Goal: Task Accomplishment & Management: Use online tool/utility

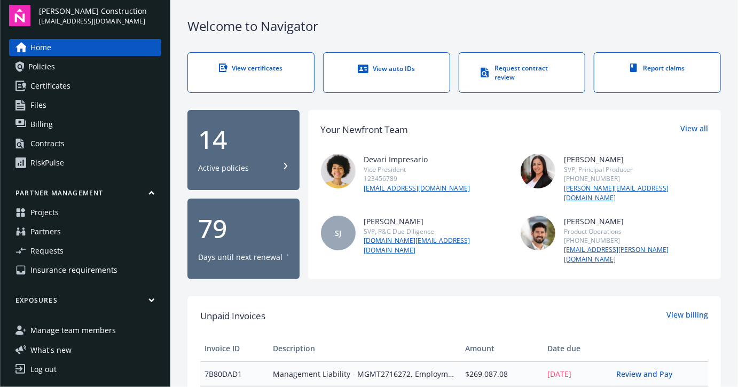
click at [81, 143] on link "Contracts" at bounding box center [85, 143] width 152 height 17
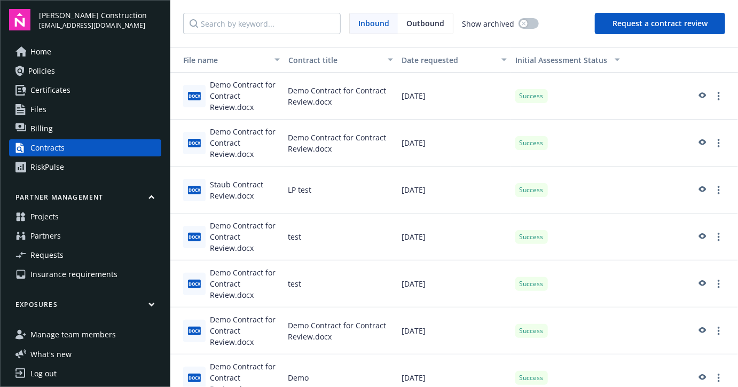
click at [641, 29] on button "Request a contract review" at bounding box center [660, 23] width 130 height 21
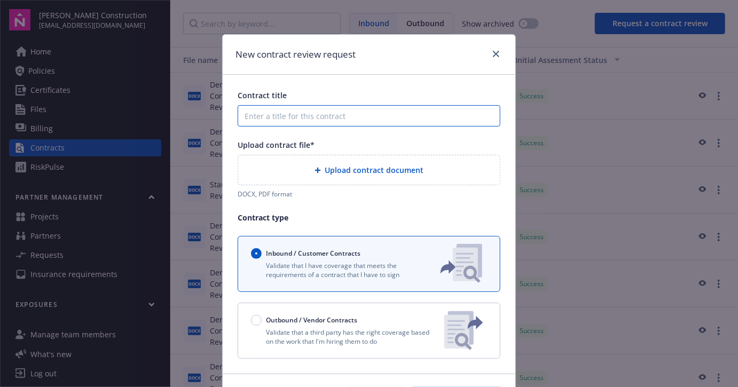
click at [348, 114] on input "Contract title" at bounding box center [369, 115] width 263 height 21
type input "test"
click at [339, 167] on span "Upload contract document" at bounding box center [374, 169] width 99 height 11
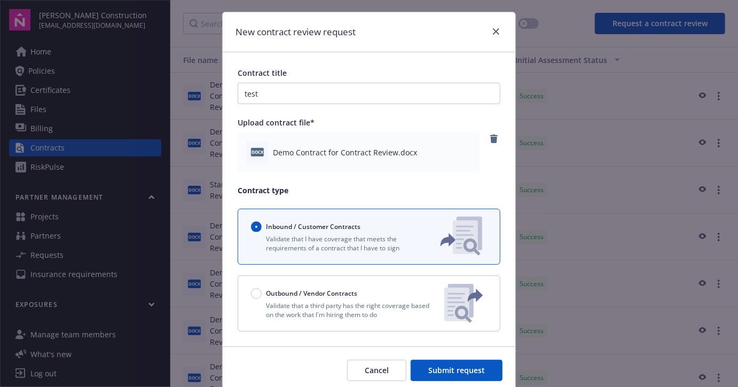
scroll to position [64, 0]
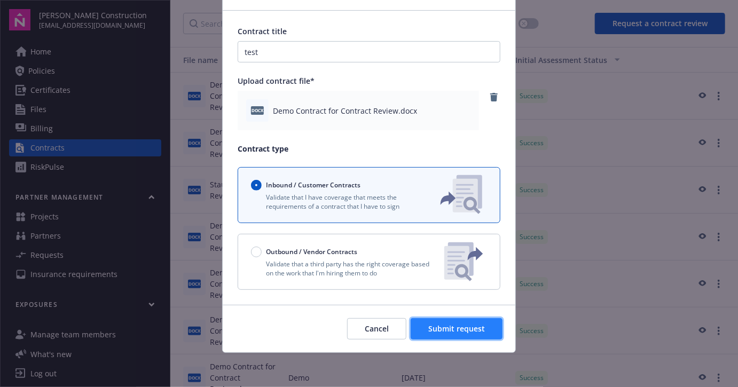
click at [466, 335] on button "Submit request" at bounding box center [457, 328] width 92 height 21
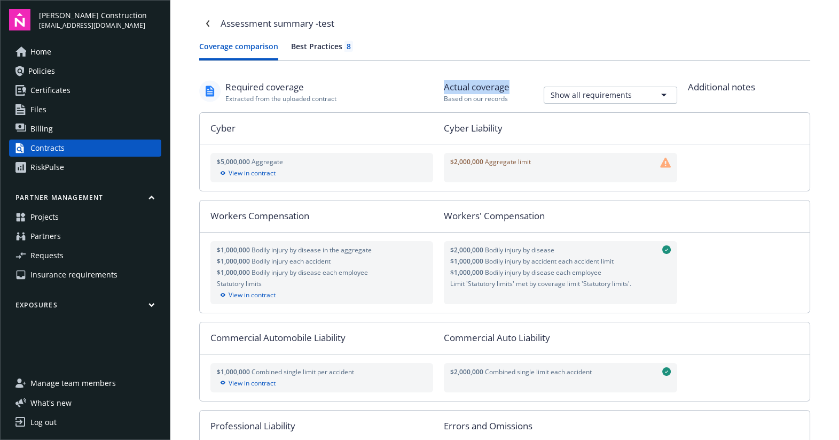
drag, startPoint x: 445, startPoint y: 87, endPoint x: 510, endPoint y: 87, distance: 64.6
click at [510, 87] on div "Actual coverage" at bounding box center [477, 87] width 66 height 14
drag, startPoint x: 227, startPoint y: 88, endPoint x: 315, endPoint y: 87, distance: 88.1
click at [315, 87] on div "Required coverage" at bounding box center [280, 87] width 111 height 14
click at [463, 88] on div "Actual coverage" at bounding box center [477, 87] width 66 height 14
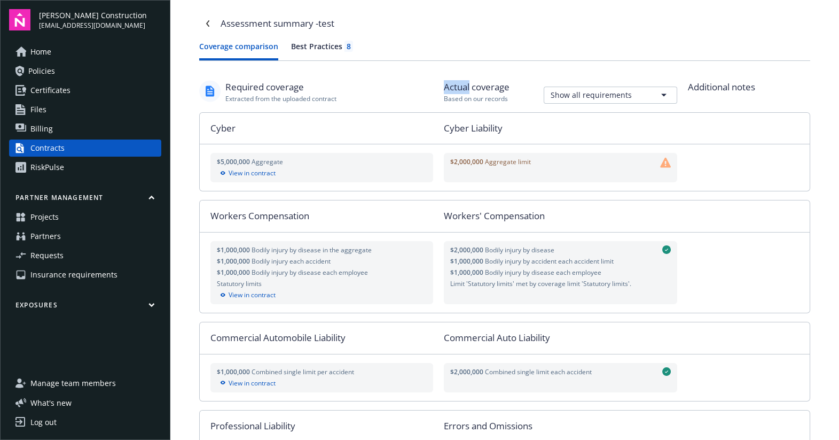
click at [463, 88] on div "Actual coverage" at bounding box center [477, 87] width 66 height 14
drag, startPoint x: 444, startPoint y: 127, endPoint x: 513, endPoint y: 131, distance: 68.5
click at [513, 131] on div "Cyber Liability" at bounding box center [566, 128] width 244 height 31
click at [519, 131] on div "Cyber Liability" at bounding box center [566, 128] width 244 height 31
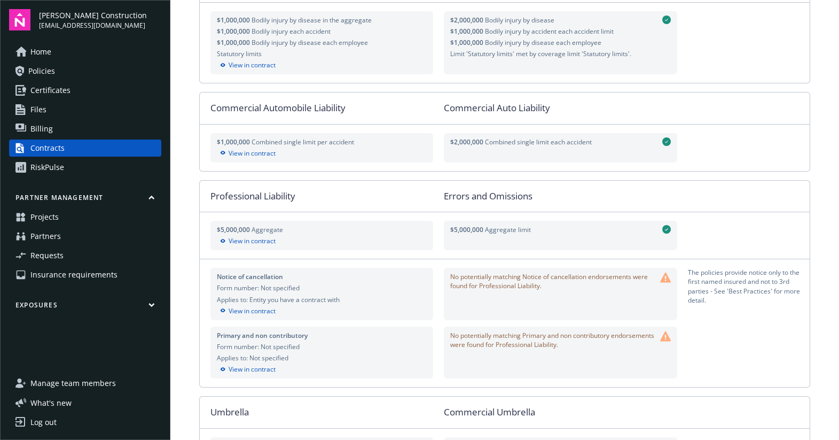
scroll to position [311, 0]
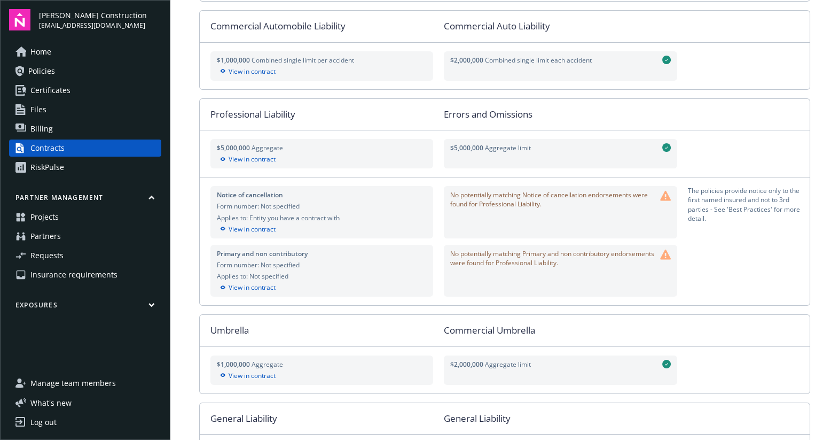
click at [512, 194] on span "No potentially matching Notice of cancellation endorsements were found for Prof…" at bounding box center [553, 199] width 206 height 18
click at [525, 199] on span "No potentially matching Notice of cancellation endorsements were found for Prof…" at bounding box center [553, 199] width 206 height 18
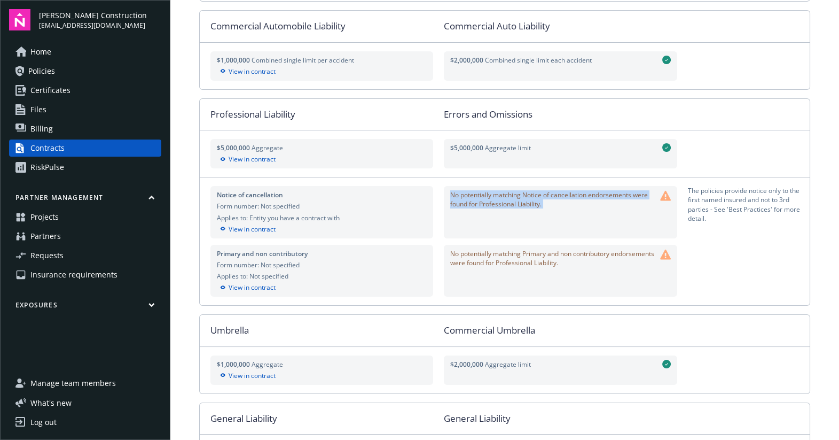
click at [525, 199] on span "No potentially matching Notice of cancellation endorsements were found for Prof…" at bounding box center [553, 199] width 206 height 18
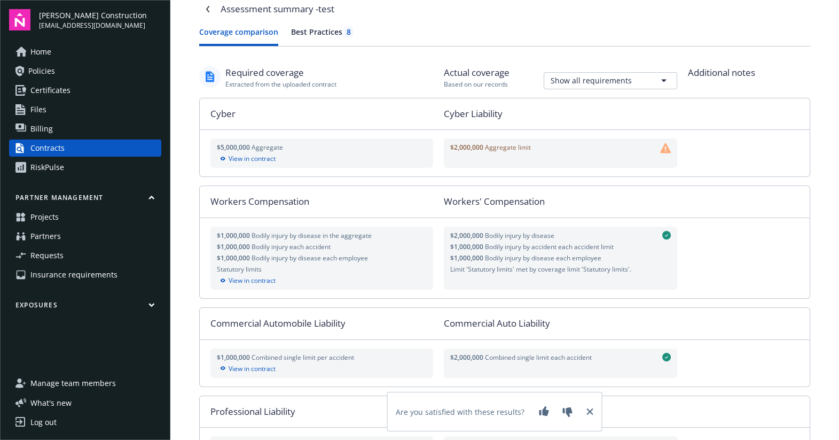
scroll to position [0, 0]
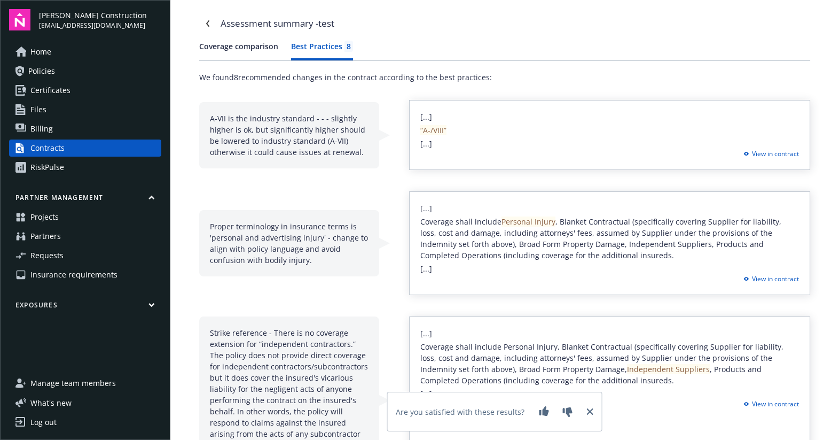
click at [332, 44] on div "Best Practices 8" at bounding box center [322, 46] width 62 height 11
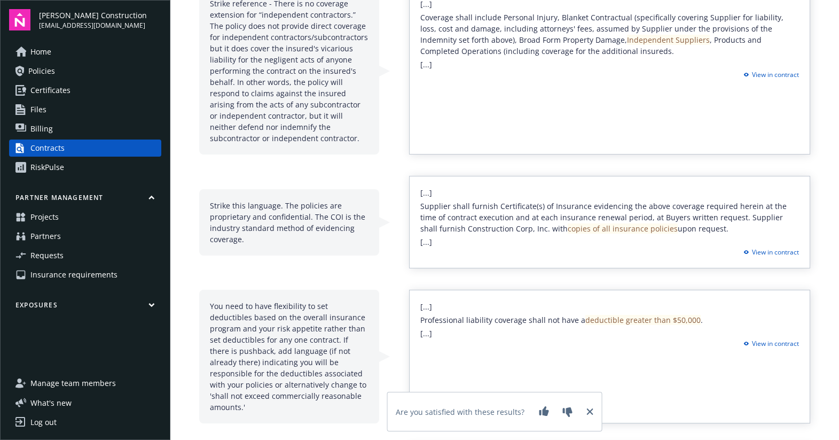
scroll to position [896, 0]
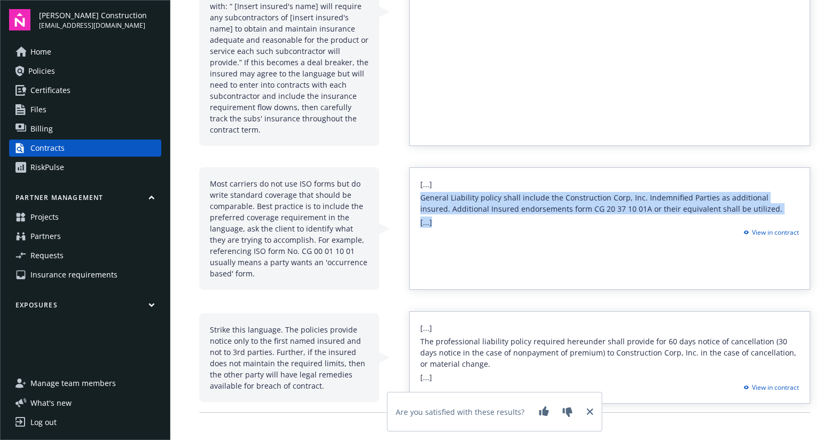
drag, startPoint x: 421, startPoint y: 171, endPoint x: 827, endPoint y: 199, distance: 406.8
click at [738, 199] on div "Assessment summary - test Coverage comparison Best Practices 8 We found 8 recom…" at bounding box center [504, 220] width 669 height 440
click at [556, 192] on p "General Liability policy shall include the Construction Corp, Inc. Indemnified …" at bounding box center [609, 203] width 379 height 22
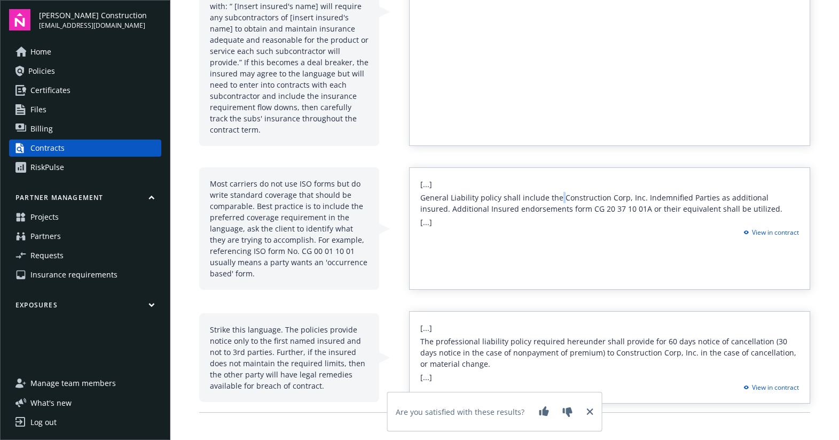
click at [556, 192] on p "General Liability policy shall include the Construction Corp, Inc. Indemnified …" at bounding box center [609, 203] width 379 height 22
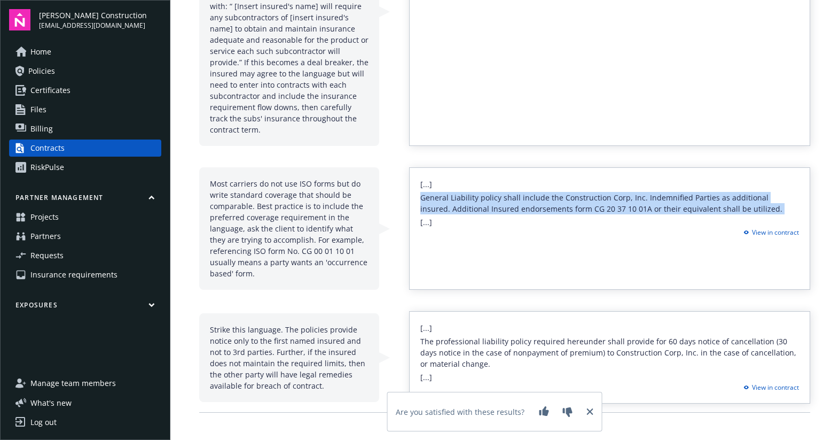
click at [556, 192] on p "General Liability policy shall include the Construction Corp, Inc. Indemnified …" at bounding box center [609, 203] width 379 height 22
click at [428, 192] on p "General Liability policy shall include the Construction Corp, Inc. Indemnified …" at bounding box center [609, 203] width 379 height 22
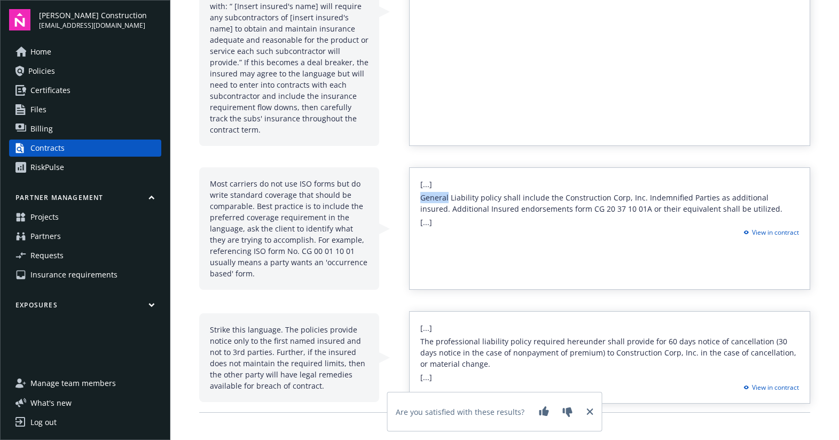
click at [428, 192] on p "General Liability policy shall include the Construction Corp, Inc. Indemnified …" at bounding box center [609, 203] width 379 height 22
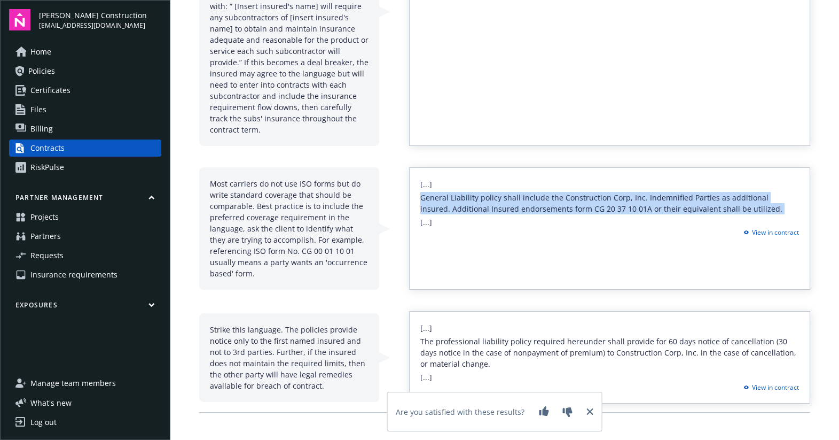
click at [428, 192] on p "General Liability policy shall include the Construction Corp, Inc. Indemnified …" at bounding box center [609, 203] width 379 height 22
drag, startPoint x: 420, startPoint y: 160, endPoint x: 535, endPoint y: 191, distance: 119.3
click at [535, 191] on div "[...] General Liability policy shall include the Construction Corp, Inc. Indemn…" at bounding box center [609, 228] width 401 height 122
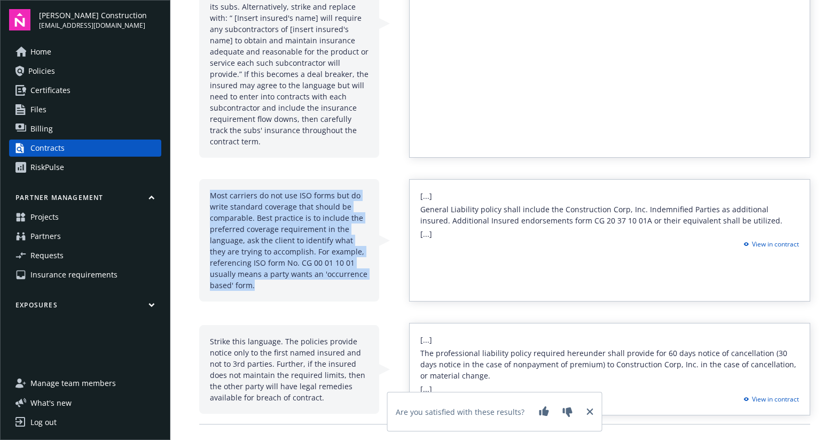
drag, startPoint x: 210, startPoint y: 171, endPoint x: 299, endPoint y: 270, distance: 133.1
click at [299, 270] on div "Most carriers do not use ISO forms but do write standard coverage that should b…" at bounding box center [289, 240] width 180 height 122
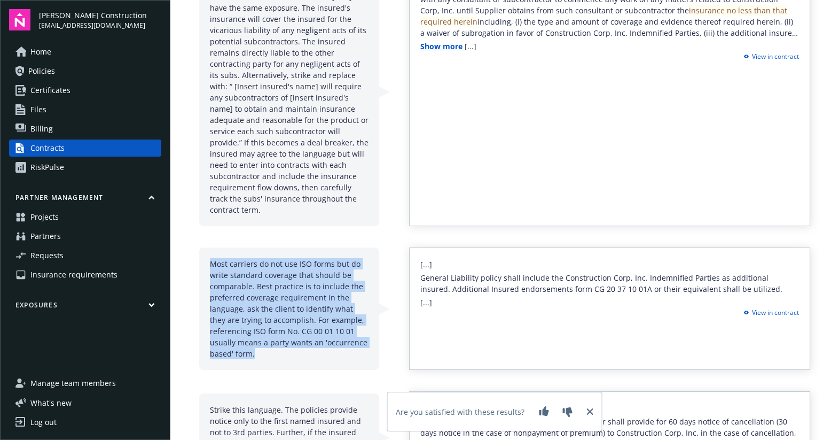
scroll to position [896, 0]
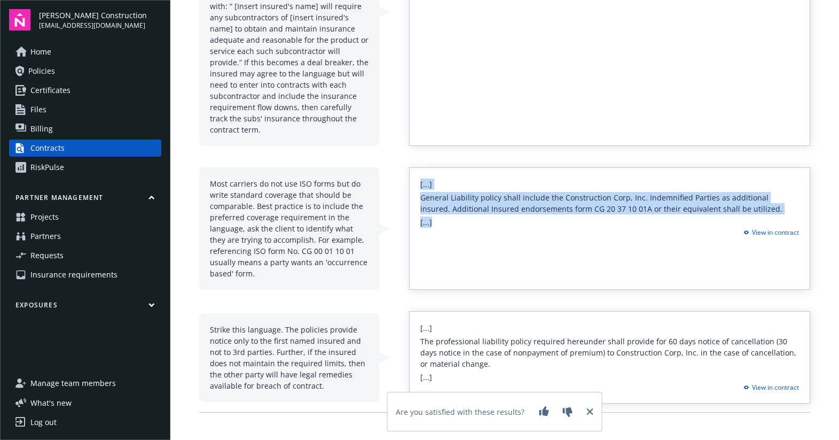
drag, startPoint x: 419, startPoint y: 158, endPoint x: 466, endPoint y: 193, distance: 58.4
click at [466, 193] on div "[...] General Liability policy shall include the Construction Corp, Inc. Indemn…" at bounding box center [609, 228] width 401 height 122
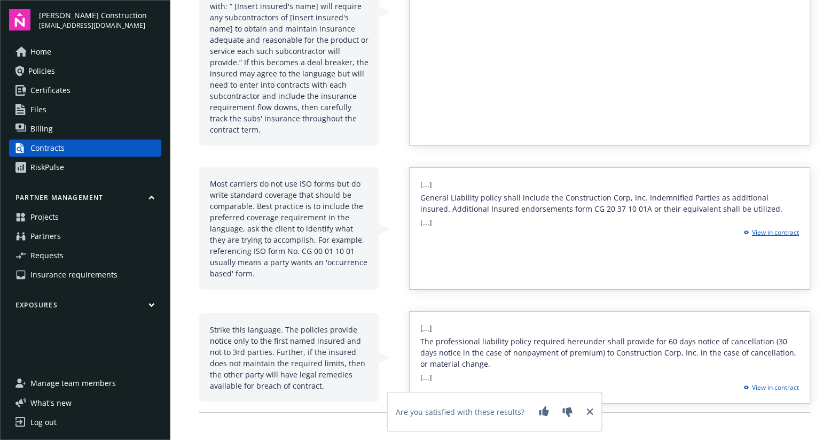
click at [738, 228] on div "View in contract" at bounding box center [769, 233] width 59 height 10
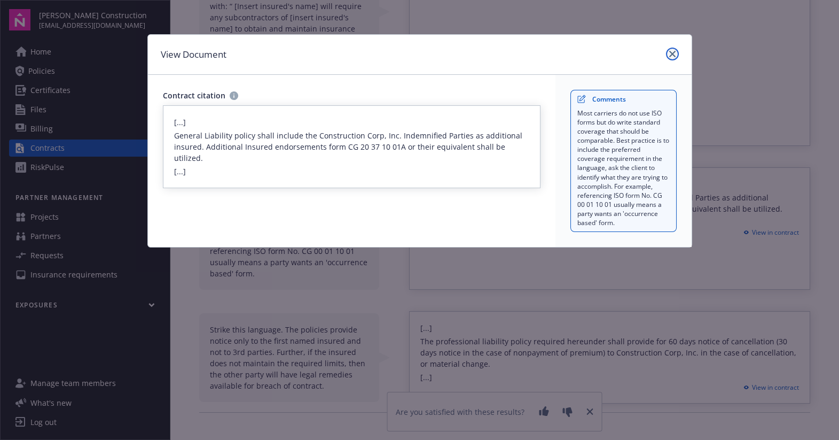
click at [671, 53] on icon "close" at bounding box center [672, 54] width 6 height 6
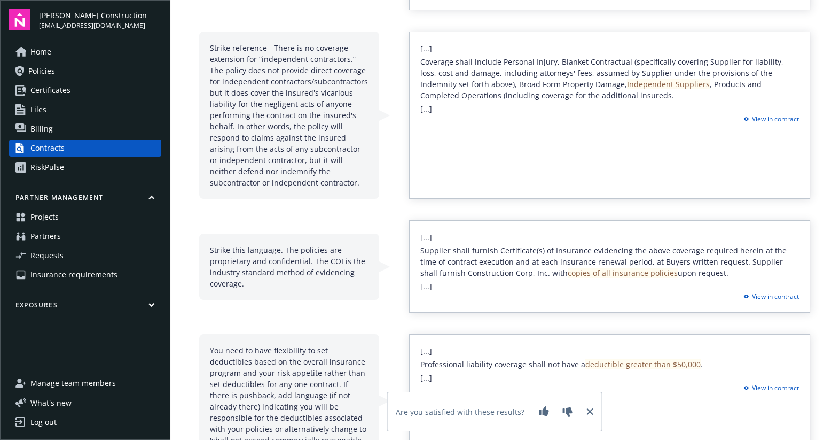
scroll to position [0, 0]
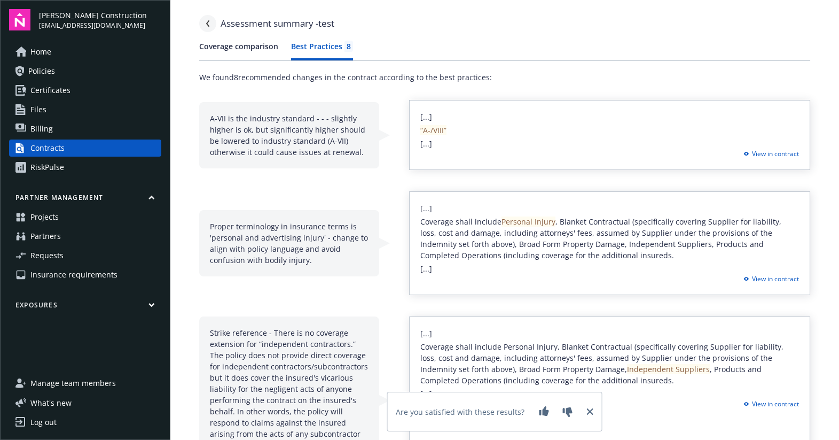
click at [205, 20] on icon "Navigate back" at bounding box center [208, 23] width 6 height 6
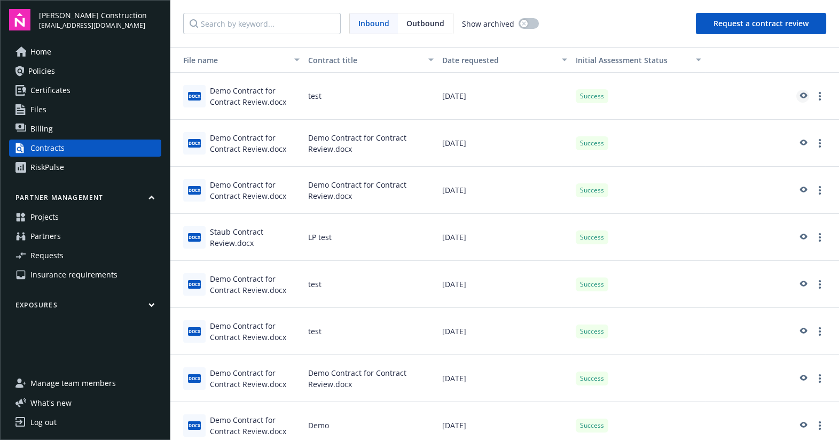
click at [738, 93] on icon "preview" at bounding box center [803, 95] width 10 height 7
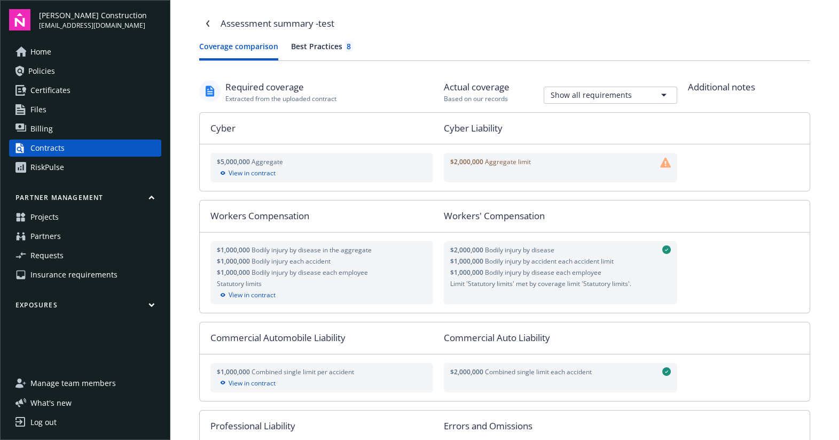
click at [82, 66] on link "Policies" at bounding box center [85, 70] width 152 height 17
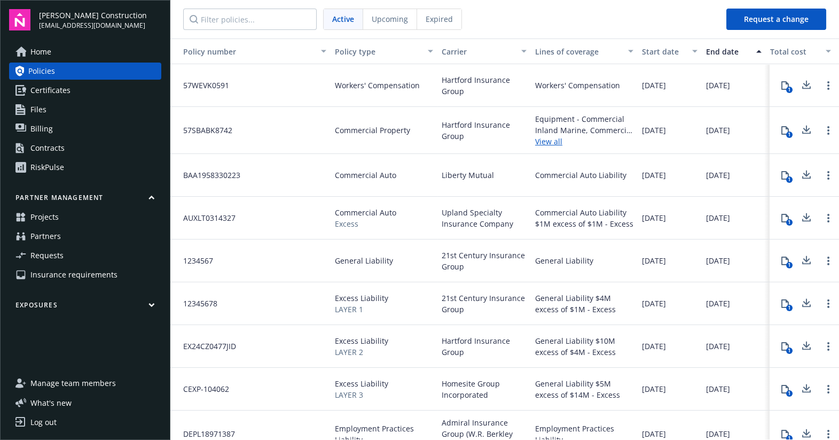
click at [89, 163] on link "RiskPulse" at bounding box center [85, 167] width 152 height 17
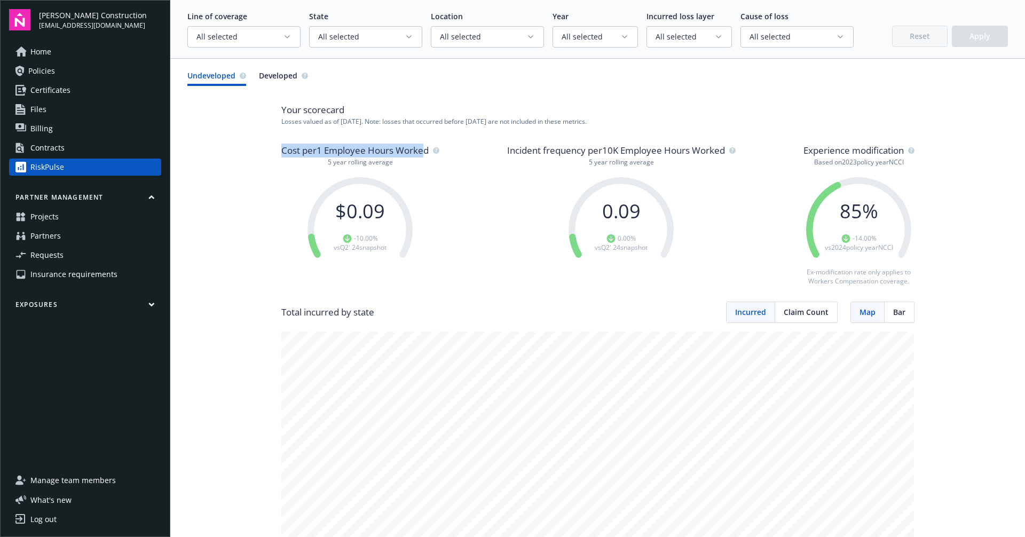
drag, startPoint x: 283, startPoint y: 150, endPoint x: 427, endPoint y: 146, distance: 144.8
click at [427, 146] on span "Cost per 1 Employee Hours Worked" at bounding box center [354, 151] width 147 height 14
click at [420, 148] on span "Cost per 1 Employee Hours Worked" at bounding box center [354, 151] width 147 height 14
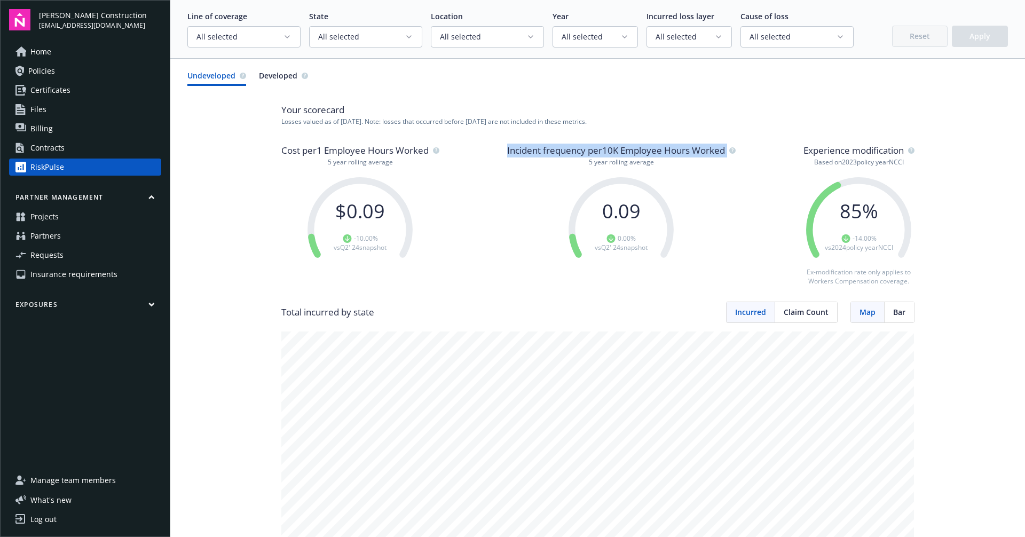
drag, startPoint x: 507, startPoint y: 151, endPoint x: 732, endPoint y: 155, distance: 225.4
click at [732, 155] on p "Incident frequency per 10K Employee Hours Worked" at bounding box center [621, 151] width 229 height 14
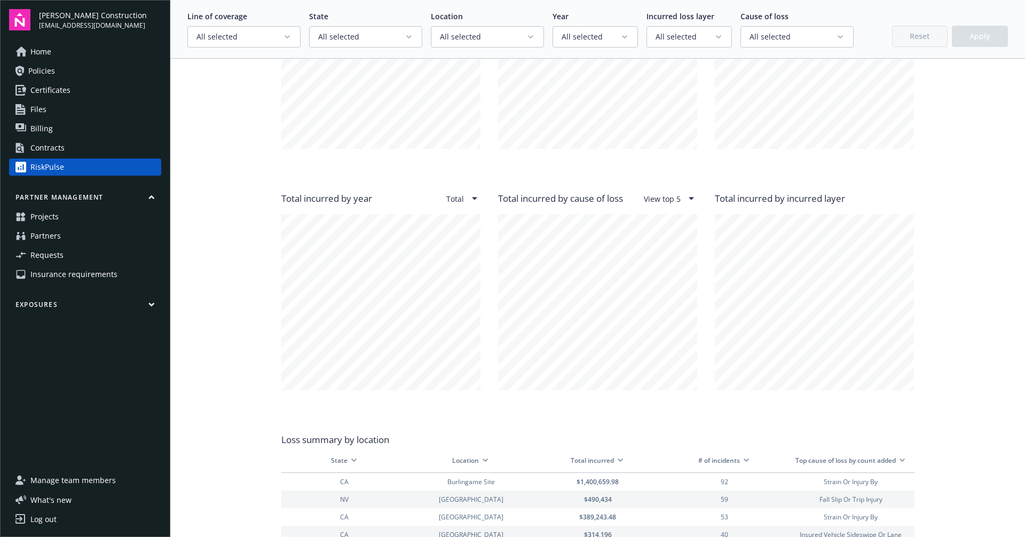
scroll to position [1008, 0]
drag, startPoint x: 283, startPoint y: 197, endPoint x: 368, endPoint y: 197, distance: 85.5
click at [368, 197] on span "Total incurred by year" at bounding box center [326, 198] width 91 height 14
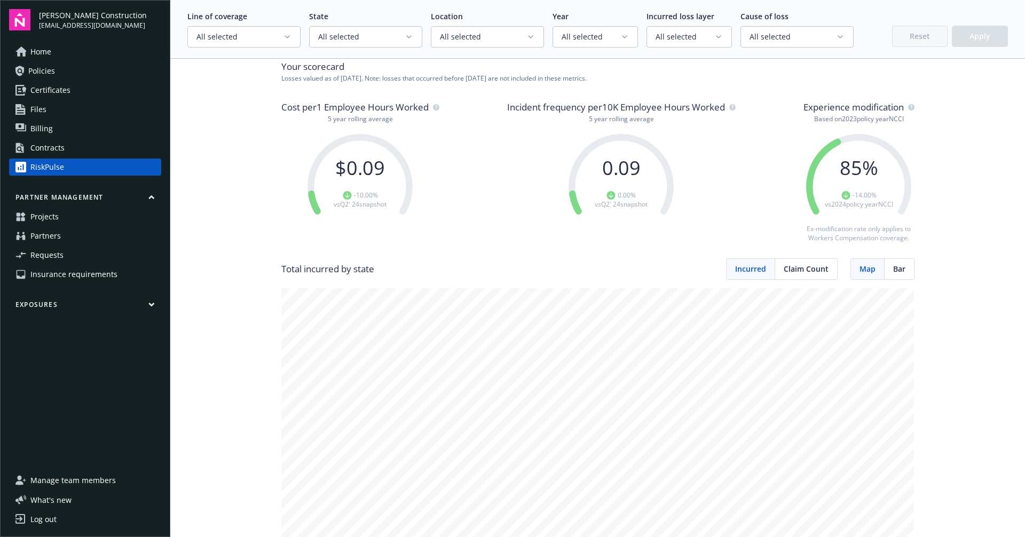
scroll to position [44, 0]
click at [268, 40] on span "All selected" at bounding box center [240, 37] width 87 height 11
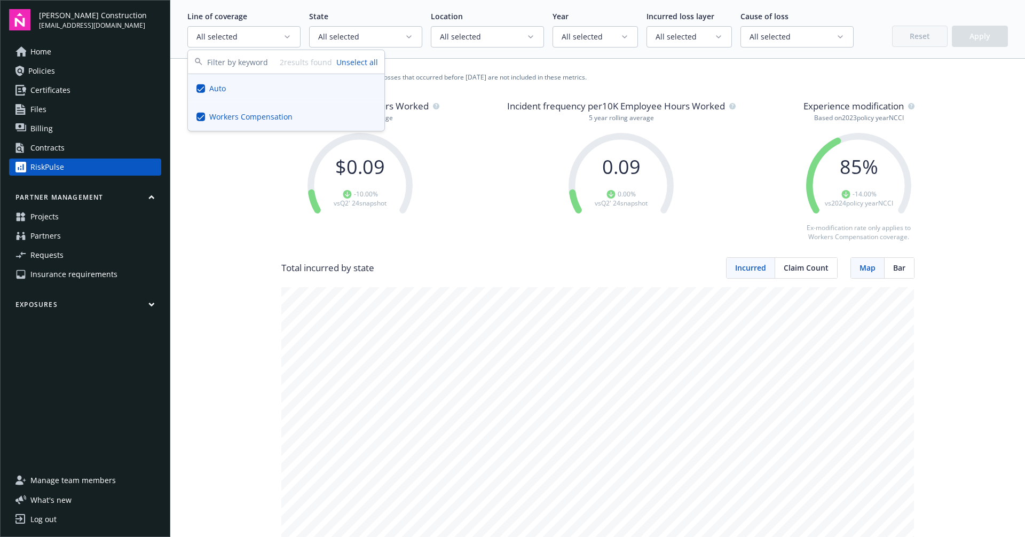
click at [354, 38] on span "All selected" at bounding box center [361, 37] width 87 height 11
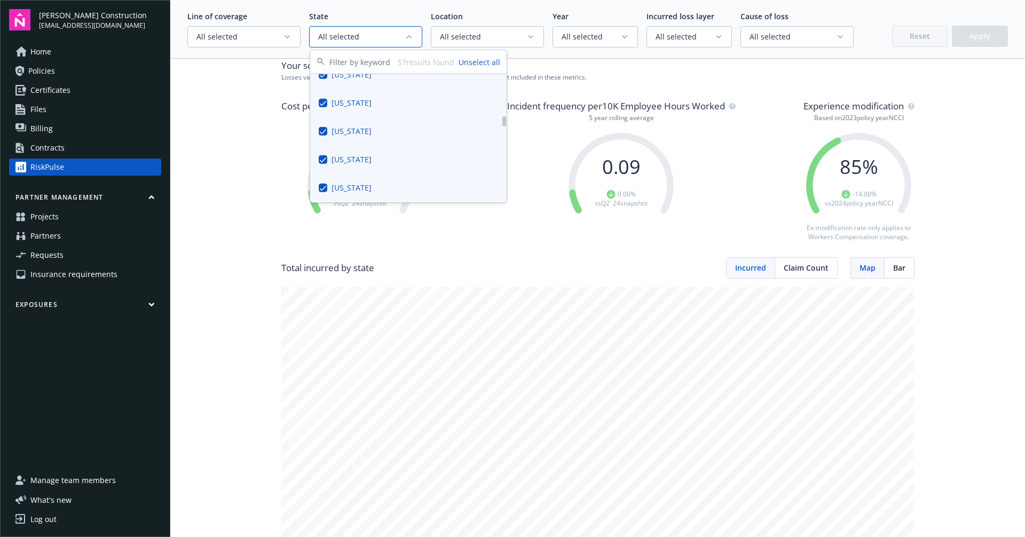
scroll to position [0, 0]
click at [502, 35] on span "All selected" at bounding box center [483, 37] width 87 height 11
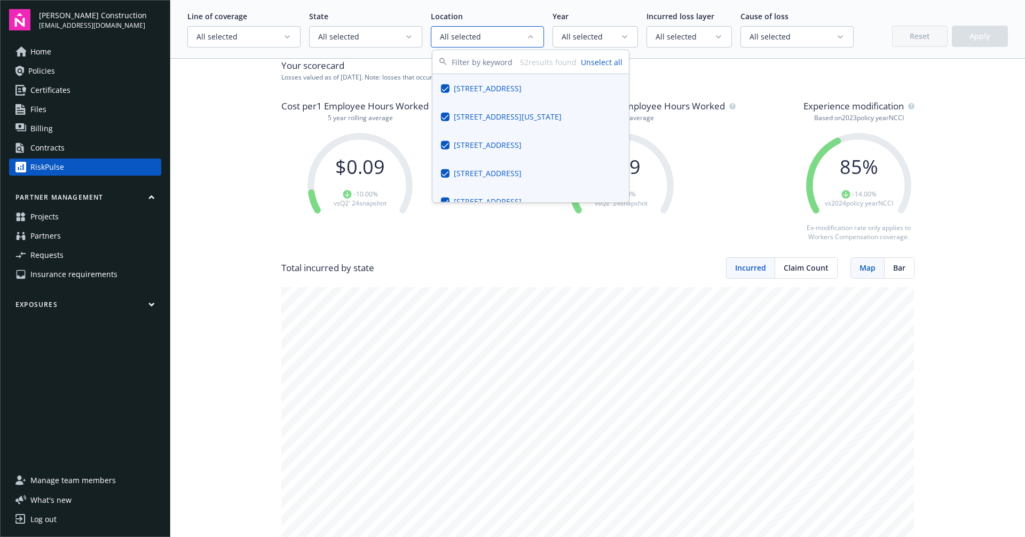
click at [611, 37] on span "All selected" at bounding box center [591, 37] width 59 height 11
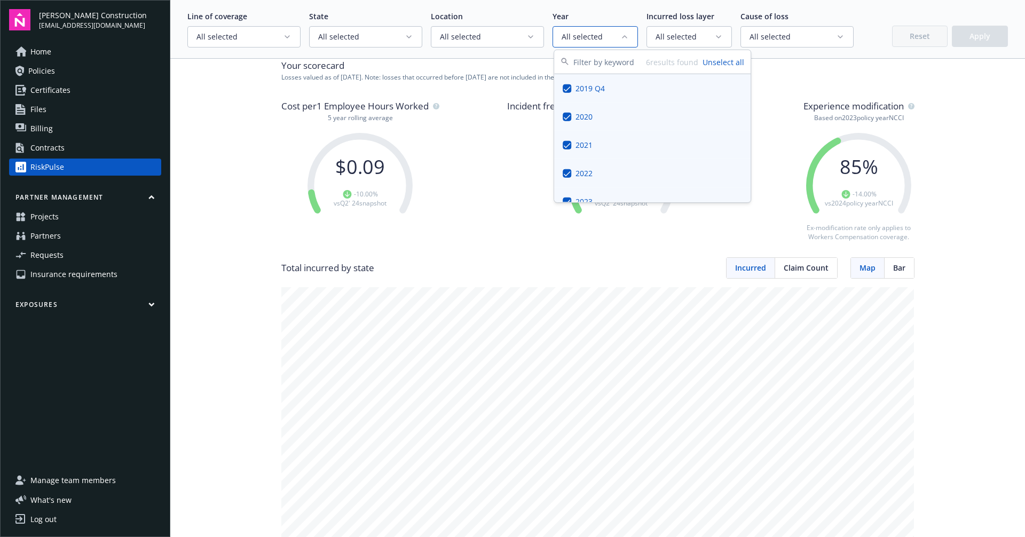
click at [694, 41] on span "All selected" at bounding box center [685, 37] width 59 height 11
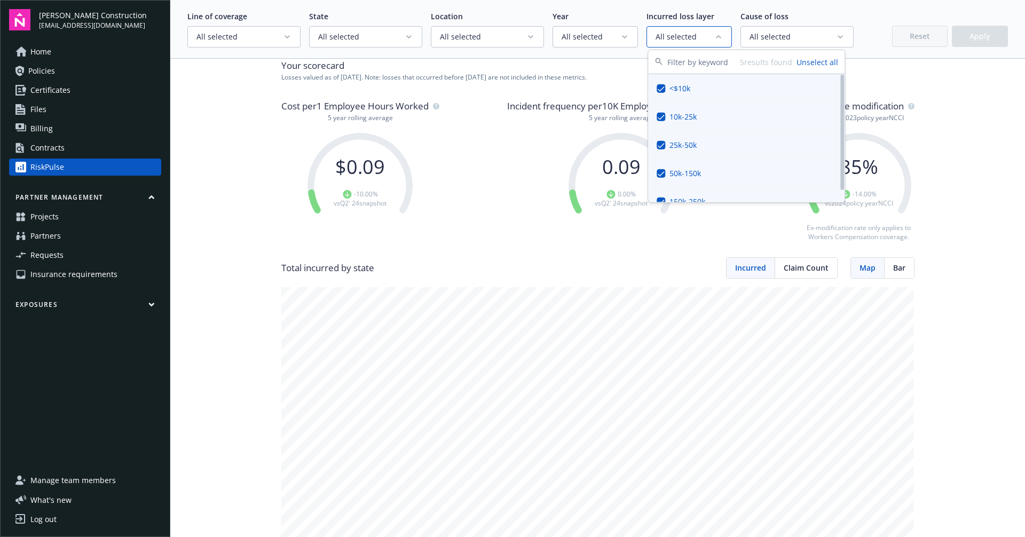
click at [473, 114] on div "Cost per 1 Employee Hours Worked 5 year rolling average $ 0.09 -10.00 % vs Q2' …" at bounding box center [597, 178] width 633 height 159
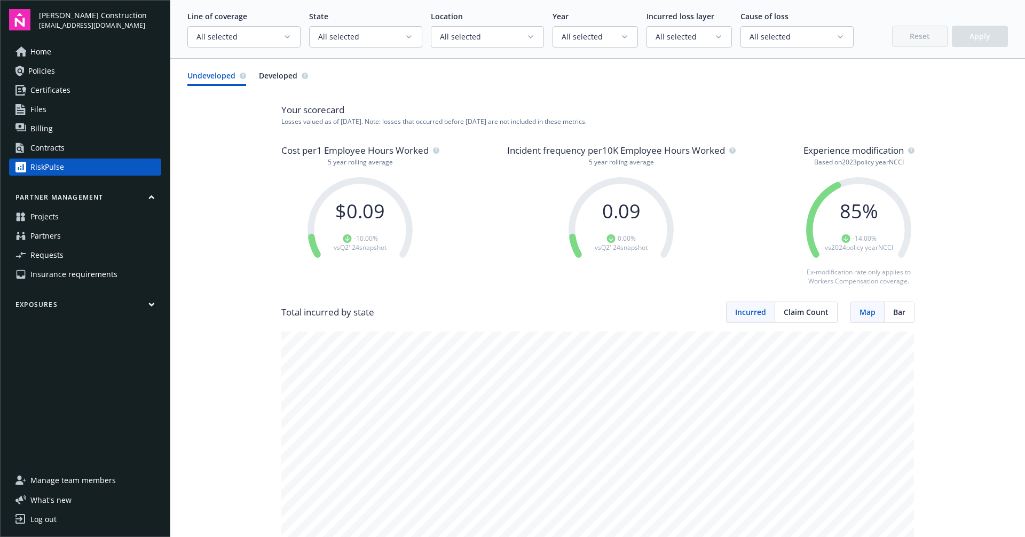
click at [77, 217] on link "Projects" at bounding box center [85, 216] width 152 height 17
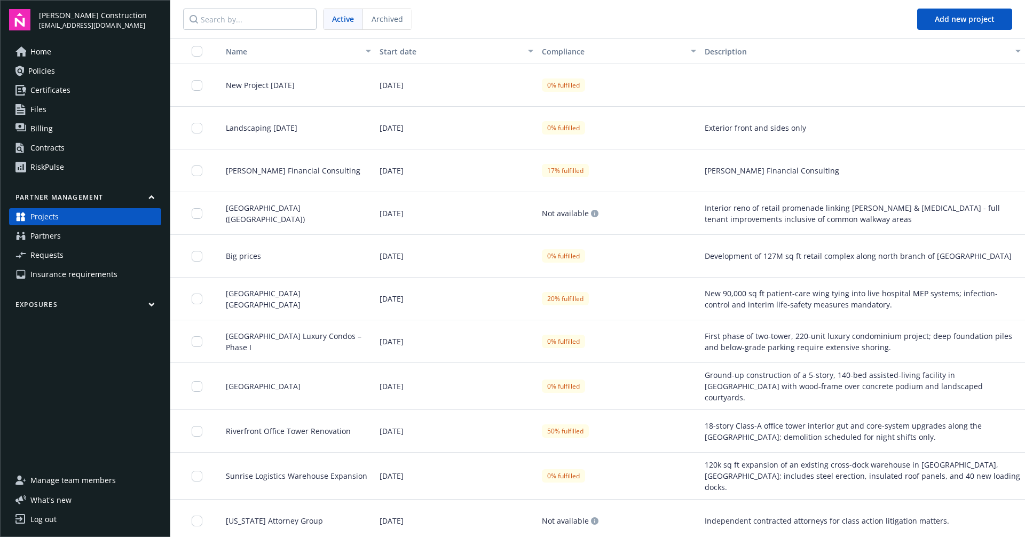
click at [80, 252] on link "Requests" at bounding box center [85, 255] width 152 height 17
